Goal: Book appointment/travel/reservation

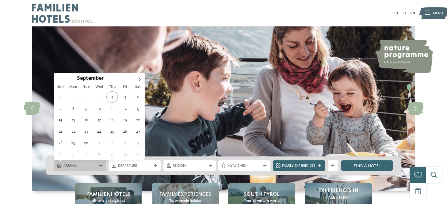
click at [79, 165] on span "Arrival" at bounding box center [81, 166] width 34 height 5
click at [140, 80] on icon at bounding box center [140, 80] width 4 height 4
type input "****"
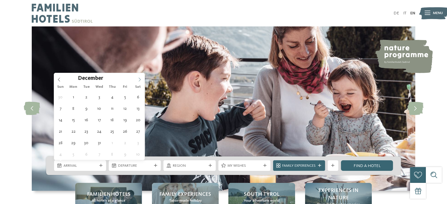
click at [140, 80] on icon at bounding box center [140, 80] width 4 height 4
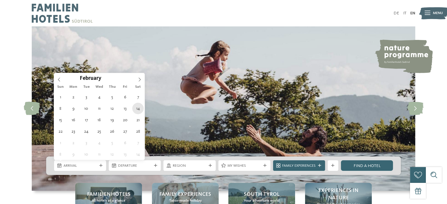
type div "[DATE]"
type input "****"
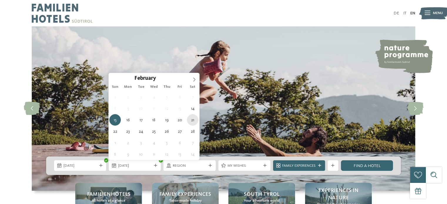
type div "[DATE]"
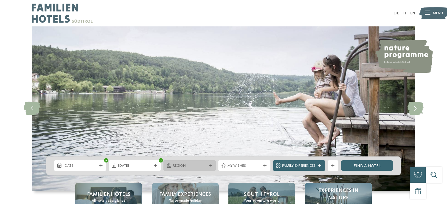
click at [195, 164] on span "Region" at bounding box center [190, 166] width 34 height 5
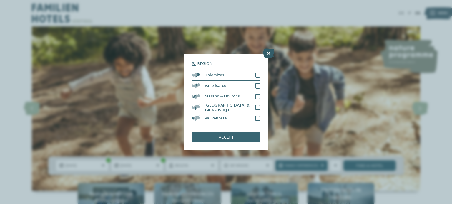
click at [268, 54] on icon at bounding box center [268, 53] width 11 height 9
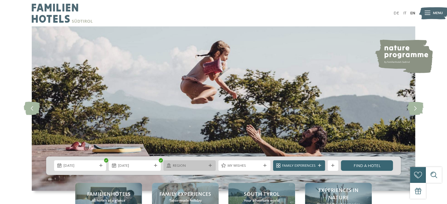
click at [207, 168] on div "Region" at bounding box center [190, 166] width 36 height 6
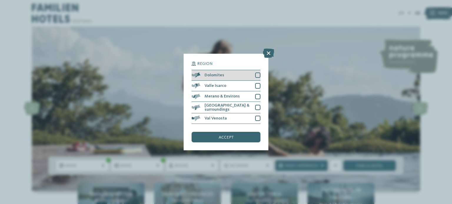
click at [257, 75] on div at bounding box center [257, 75] width 5 height 5
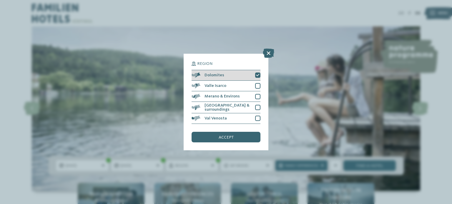
click at [256, 74] on div at bounding box center [257, 75] width 5 height 5
click at [266, 53] on icon at bounding box center [268, 53] width 11 height 9
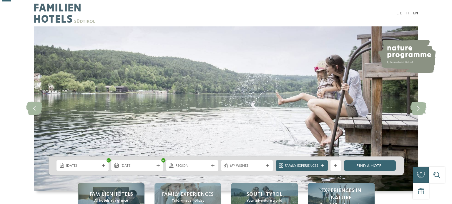
scroll to position [54, 0]
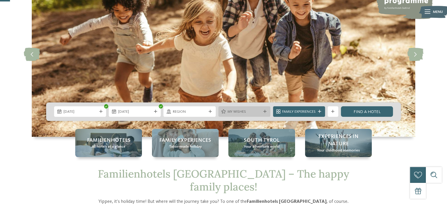
click at [232, 111] on span "My wishes" at bounding box center [245, 111] width 34 height 5
